Goal: Check status

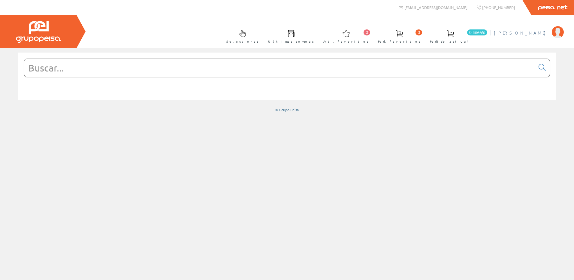
click at [533, 32] on span "[PERSON_NAME]" at bounding box center [521, 33] width 55 height 6
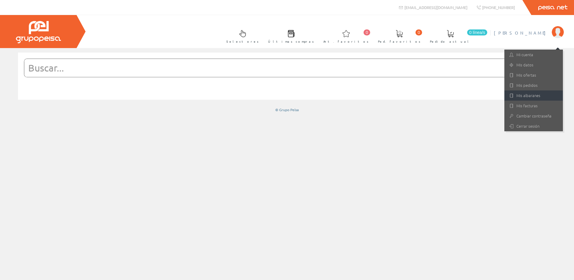
click at [526, 91] on link "Mis albaranes" at bounding box center [533, 95] width 59 height 10
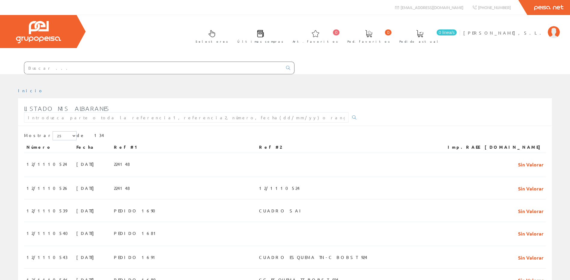
click at [77, 68] on input "text" at bounding box center [153, 68] width 258 height 12
click at [110, 67] on input "text" at bounding box center [153, 68] width 258 height 12
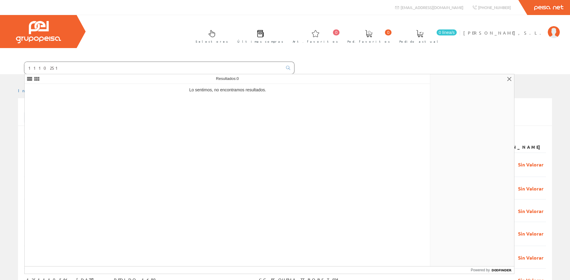
type input "1110251"
click at [263, 23] on div "Selectores Últimas compras 0 0" at bounding box center [285, 44] width 570 height 59
click at [510, 79] on link at bounding box center [508, 78] width 7 height 7
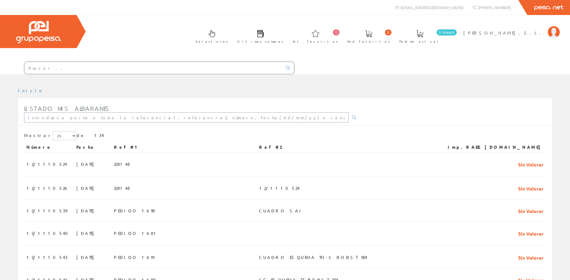
click at [77, 121] on input "text" at bounding box center [186, 117] width 324 height 10
type input "1110251"
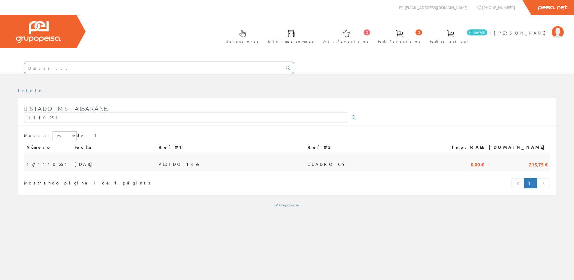
click at [305, 161] on td "PEDIDO 1692" at bounding box center [230, 162] width 149 height 19
click at [191, 165] on span "PEDIDO 1692" at bounding box center [179, 164] width 41 height 10
